Goal: Task Accomplishment & Management: Contribute content

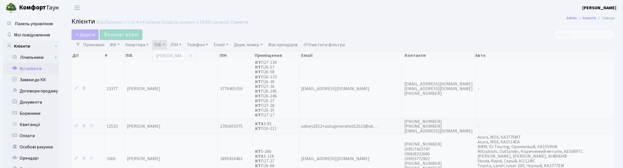
select select "25"
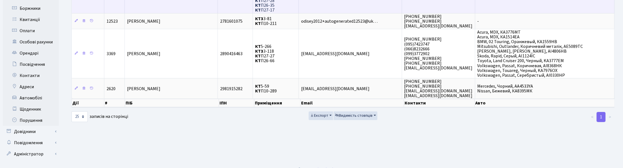
scroll to position [53, 0]
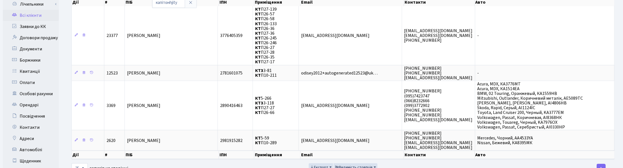
type input "капітонhjity"
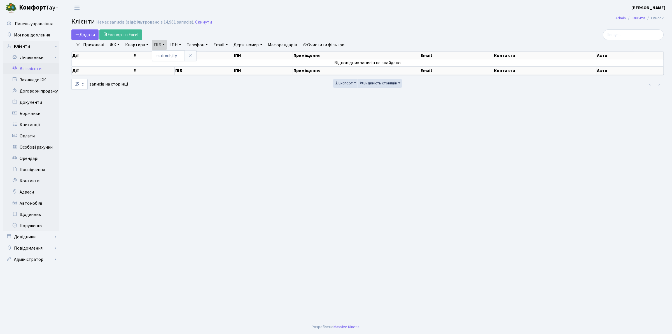
click at [402, 29] on main "Admin Клієнти Список Клієнти Немає записів (відфільтровано з 14,961 записів). С…" at bounding box center [367, 167] width 609 height 304
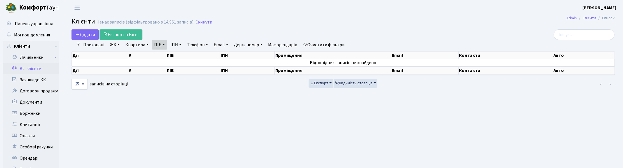
click at [217, 19] on h2 "Клієнти Немає записів (відфільтровано з 14,961 записів). Скинути" at bounding box center [342, 23] width 543 height 10
click at [258, 131] on main "Admin Клієнти Список Клієнти Немає записів (відфільтровано з 14,961 записів). С…" at bounding box center [343, 141] width 560 height 252
click at [491, 22] on h2 "Клієнти Немає записів (відфільтровано з 14,961 записів). Скинути" at bounding box center [342, 23] width 543 height 10
click at [166, 47] on link "ПІБ" at bounding box center [159, 45] width 15 height 10
click at [188, 56] on icon at bounding box center [190, 56] width 4 height 4
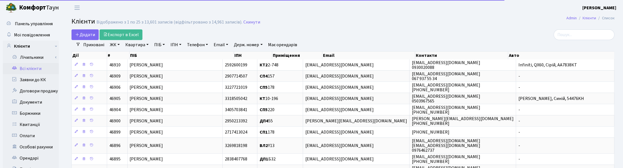
click at [147, 44] on link "Квартира" at bounding box center [137, 45] width 28 height 10
click at [143, 57] on input "text" at bounding box center [139, 55] width 33 height 11
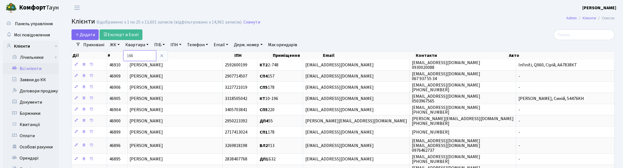
type input "166"
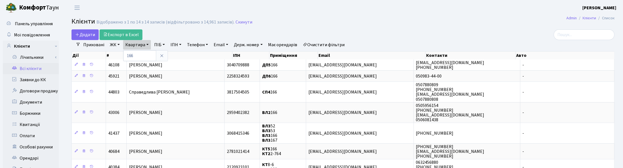
click at [115, 47] on link "ЖК" at bounding box center [115, 45] width 14 height 10
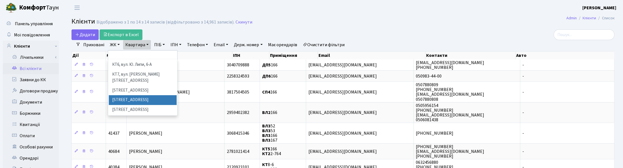
scroll to position [105, 0]
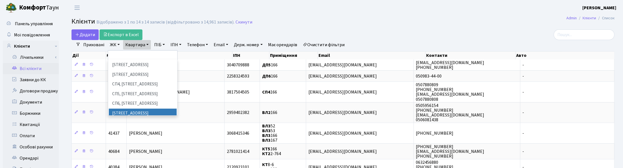
click at [135, 109] on li "[STREET_ADDRESS]" at bounding box center [143, 114] width 68 height 10
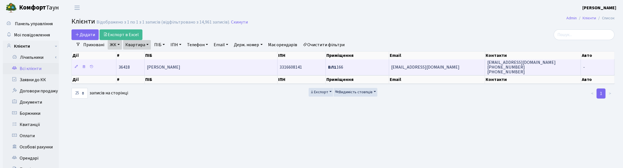
click at [172, 69] on span "[PERSON_NAME]" at bounding box center [163, 67] width 33 height 6
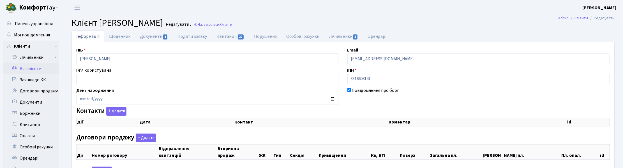
select select "25"
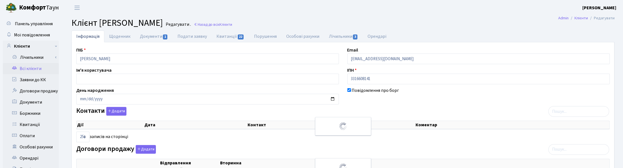
checkbox input "true"
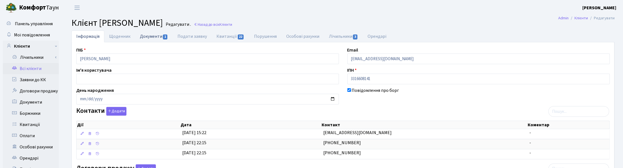
click at [155, 37] on link "Документи 1" at bounding box center [154, 36] width 38 height 11
select select "25"
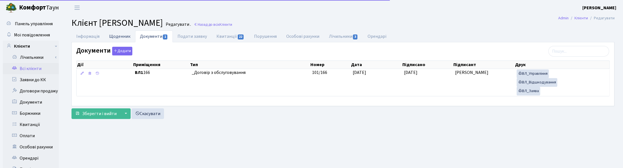
click at [116, 38] on link "Щоденник" at bounding box center [119, 36] width 31 height 11
select select "25"
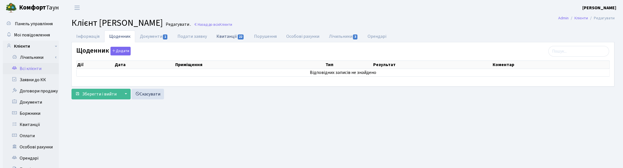
click at [226, 37] on link "Квитанції 22" at bounding box center [230, 36] width 37 height 11
select select "25"
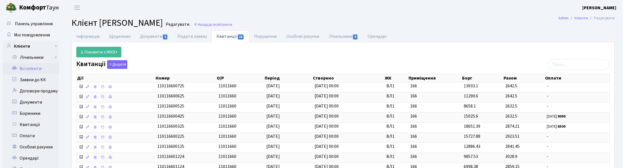
drag, startPoint x: 591, startPoint y: 31, endPoint x: 581, endPoint y: 34, distance: 9.7
click at [591, 31] on ul "Інформація Щоденник Документи 1 Подати заявку Квитанції 22 Порушення Особові ра…" at bounding box center [342, 37] width 543 height 12
click at [118, 36] on link "Щоденник" at bounding box center [119, 36] width 31 height 11
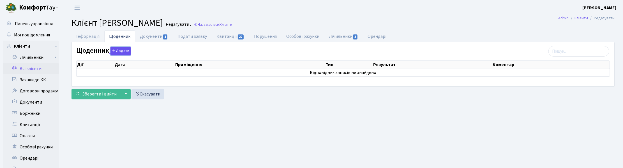
click at [121, 50] on button "Додати" at bounding box center [120, 51] width 20 height 9
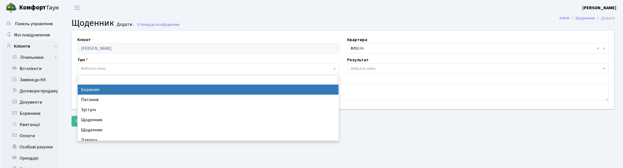
select select "189"
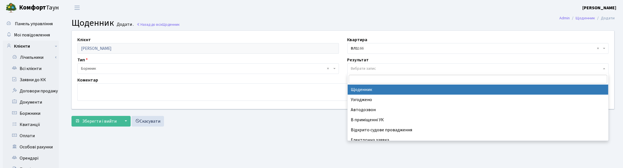
click at [349, 67] on span "Вибрати запис" at bounding box center [477, 68] width 261 height 11
drag, startPoint x: 365, startPoint y: 89, endPoint x: 184, endPoint y: 97, distance: 180.6
select select "14"
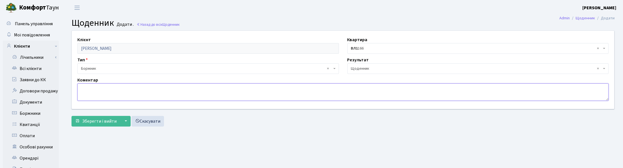
click at [129, 92] on textarea at bounding box center [342, 91] width 531 height 17
type textarea "Сплатили 14 т.грн."
click at [106, 122] on span "Зберегти і вийти" at bounding box center [99, 121] width 34 height 6
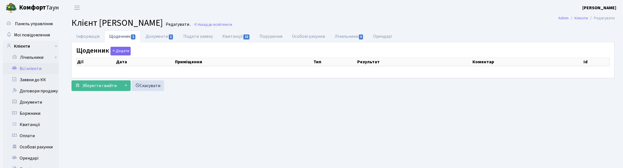
select select "25"
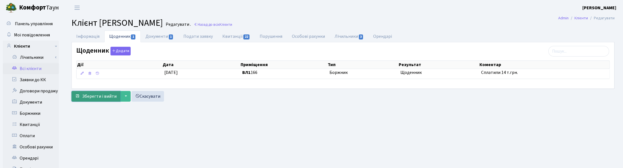
click at [89, 93] on span "Зберегти і вийти" at bounding box center [99, 96] width 34 height 6
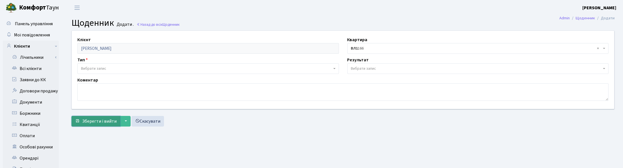
click at [108, 120] on span "Зберегти і вийти" at bounding box center [99, 121] width 34 height 6
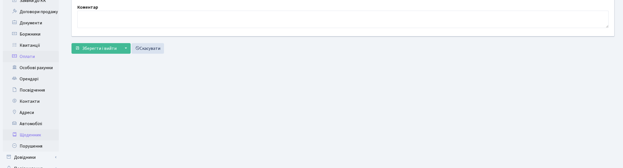
scroll to position [105, 0]
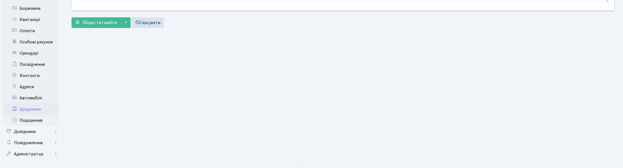
click at [33, 107] on link "Щоденник" at bounding box center [31, 109] width 56 height 11
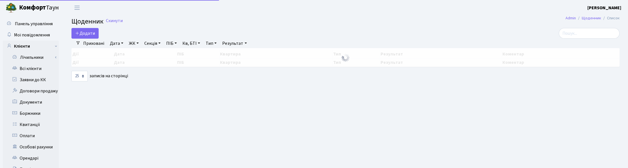
select select "25"
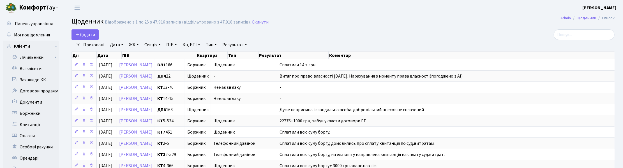
click at [312, 33] on div "Додати" at bounding box center [250, 34] width 359 height 11
